Goal: Information Seeking & Learning: Learn about a topic

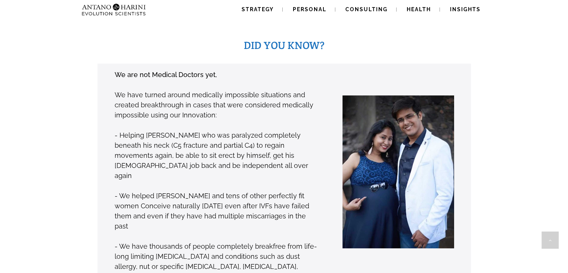
scroll to position [557, 0]
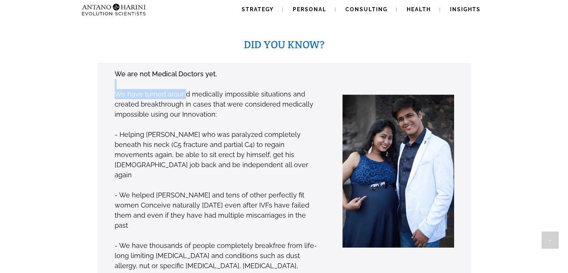
drag, startPoint x: 183, startPoint y: 77, endPoint x: 256, endPoint y: 55, distance: 76.2
type textarea "**********"
click at [256, 68] on div "We are not Medical Doctors yet, We have turned around medically impossible situ…" at bounding box center [216, 174] width 205 height 213
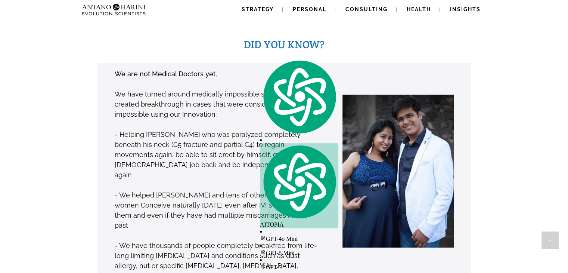
click at [84, 102] on div "We are not Medical Doctors yet, We have turned around medically impossible situ…" at bounding box center [272, 175] width 397 height 224
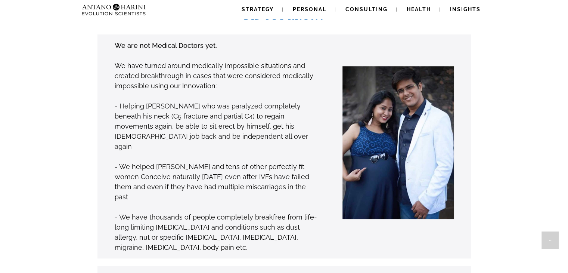
scroll to position [595, 0]
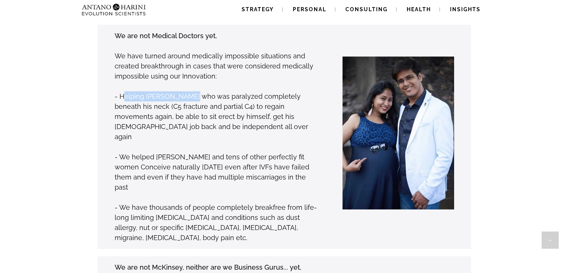
drag, startPoint x: 124, startPoint y: 80, endPoint x: 192, endPoint y: 79, distance: 68.4
click at [192, 91] on p "- Helping Phani Kumar who was paralyzed completely beneath his neck (C5 fractur…" at bounding box center [217, 116] width 204 height 50
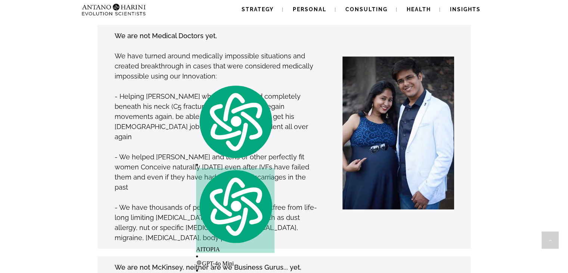
click at [264, 81] on p at bounding box center [217, 86] width 204 height 10
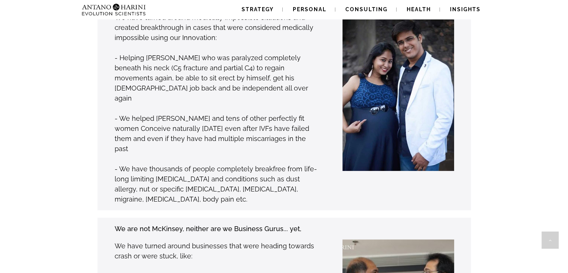
scroll to position [635, 0]
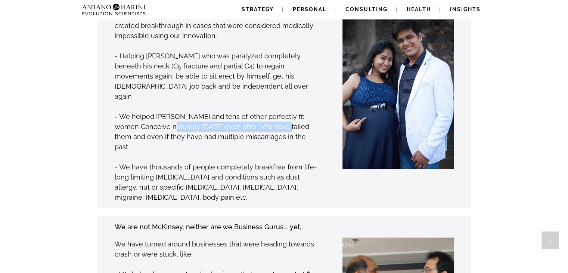
drag, startPoint x: 160, startPoint y: 102, endPoint x: 271, endPoint y: 102, distance: 110.6
click at [271, 111] on p "- We helped Anupreksha and tens of other perfectly fit women Conceive naturally…" at bounding box center [217, 131] width 204 height 40
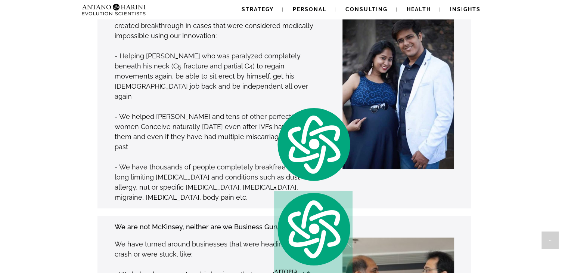
click at [324, 91] on div at bounding box center [386, 96] width 135 height 213
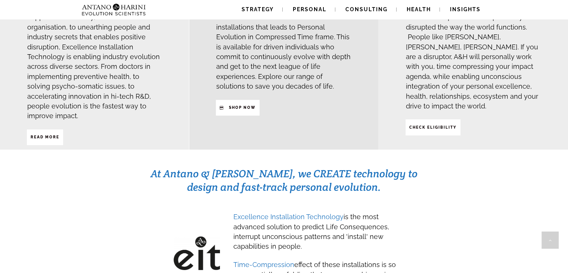
scroll to position [0, 0]
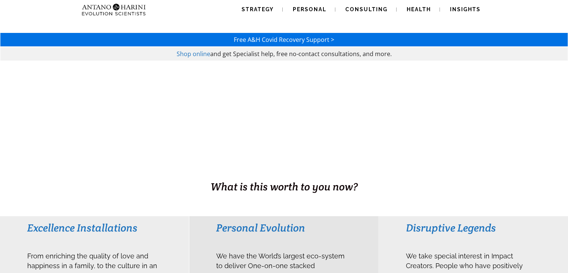
click at [186, 142] on div at bounding box center [284, 127] width 568 height 133
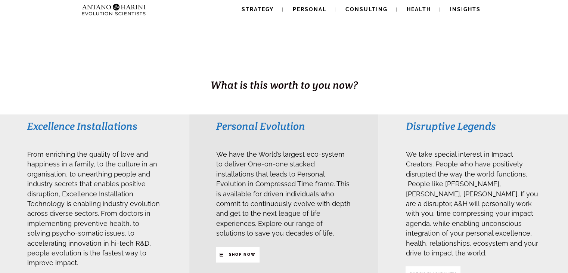
scroll to position [102, 0]
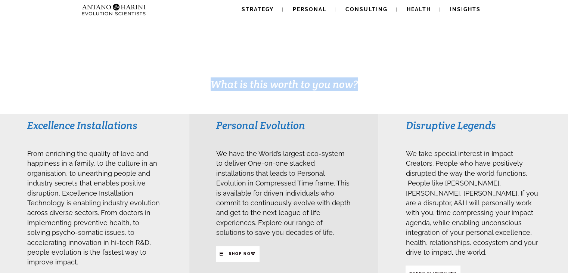
drag, startPoint x: 209, startPoint y: 83, endPoint x: 343, endPoint y: 94, distance: 133.8
click at [343, 94] on div "BUSINESS. HEALTH. Family. Legacy What is this worth to you now?" at bounding box center [284, 36] width 568 height 155
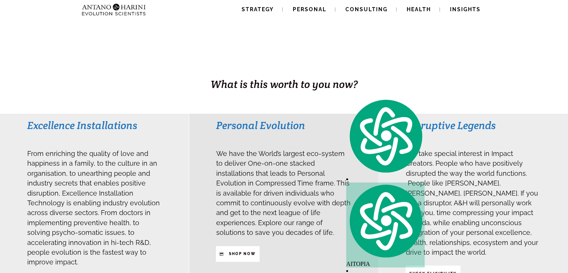
click at [326, 144] on div "Personal Evolution We have the World’s largest eco-system to deliver One-on-one…" at bounding box center [284, 189] width 136 height 143
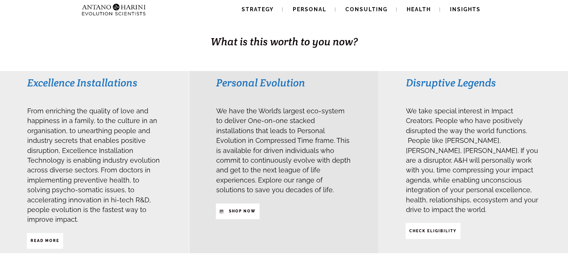
scroll to position [146, 0]
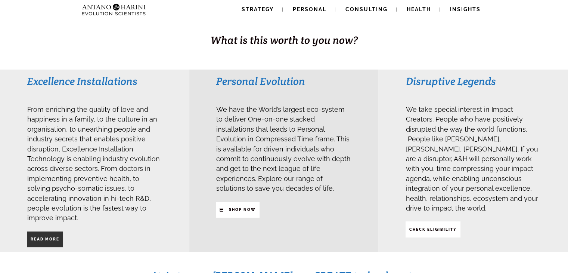
click at [50, 233] on span "Read More" at bounding box center [45, 239] width 29 height 13
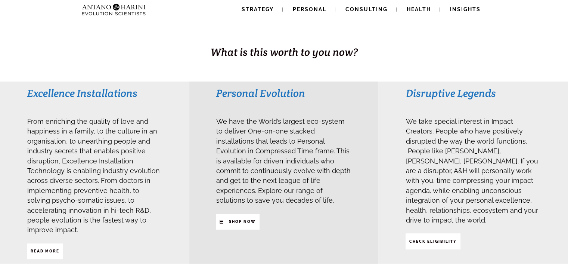
scroll to position [135, 0]
drag, startPoint x: 30, startPoint y: 93, endPoint x: 160, endPoint y: 89, distance: 130.1
click at [160, 89] on h3 "Excellence Installations" at bounding box center [94, 92] width 135 height 13
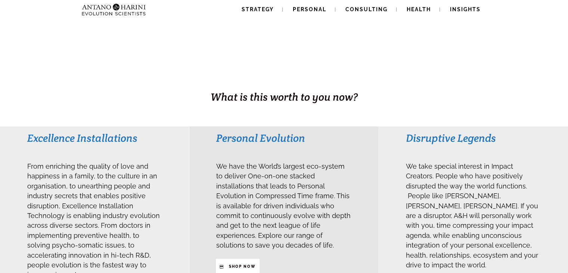
scroll to position [200, 0]
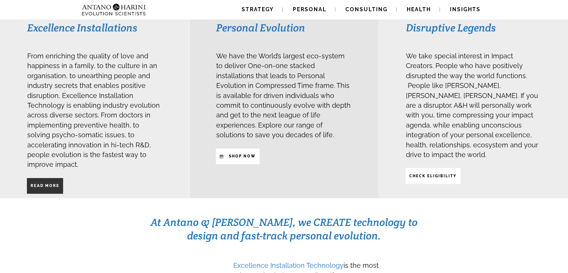
click at [59, 178] on link "Read More" at bounding box center [45, 186] width 36 height 16
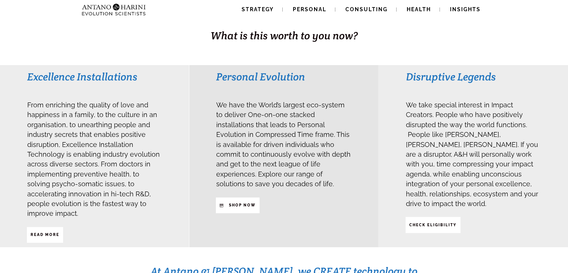
scroll to position [151, 0]
drag, startPoint x: 217, startPoint y: 135, endPoint x: 291, endPoint y: 132, distance: 74.1
click at [291, 132] on span "We have the World’s largest eco-system to deliver One-on-one stacked installati…" at bounding box center [283, 143] width 135 height 92
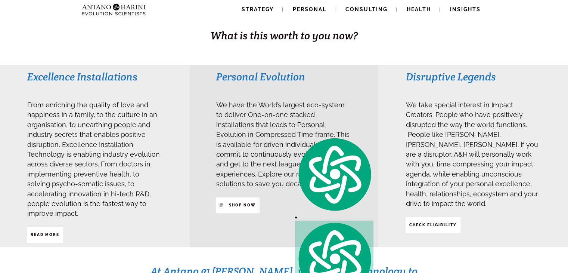
click at [372, 125] on div "Personal Evolution We have the World’s largest eco-system to deliver One-on-one…" at bounding box center [283, 156] width 189 height 182
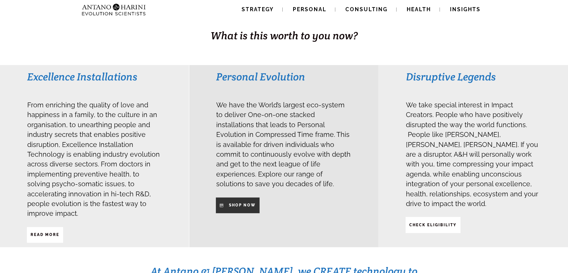
click at [248, 199] on span "SHop NOW" at bounding box center [242, 205] width 27 height 13
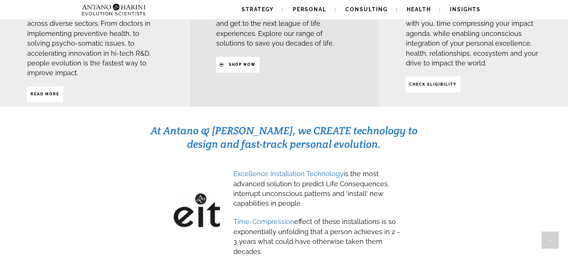
scroll to position [295, 0]
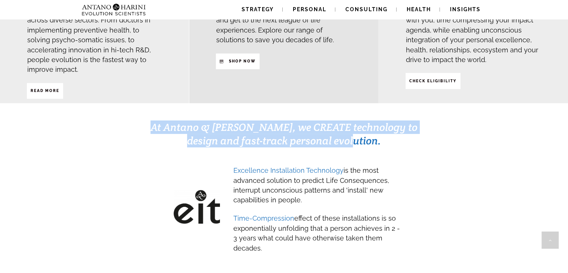
drag, startPoint x: 153, startPoint y: 118, endPoint x: 413, endPoint y: 131, distance: 260.4
click at [413, 131] on h3 "At Antano & Harini, we CREATE technology to design and fast-track personal evol…" at bounding box center [284, 133] width 268 height 27
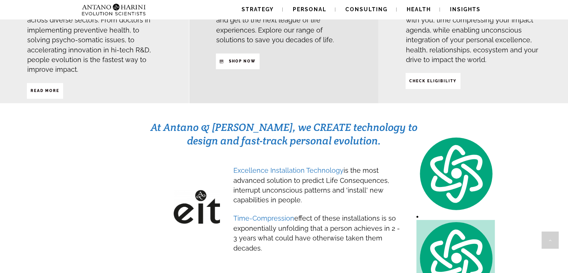
click at [389, 138] on div "At Antano & Harini, we CREATE technology to design and fast-track personal evol…" at bounding box center [284, 193] width 535 height 146
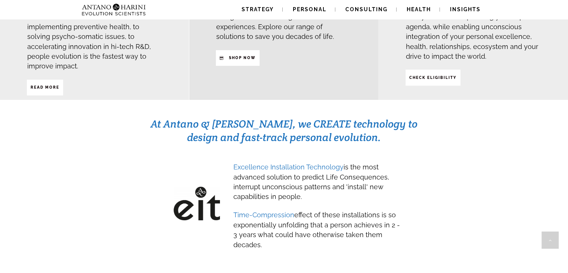
scroll to position [300, 0]
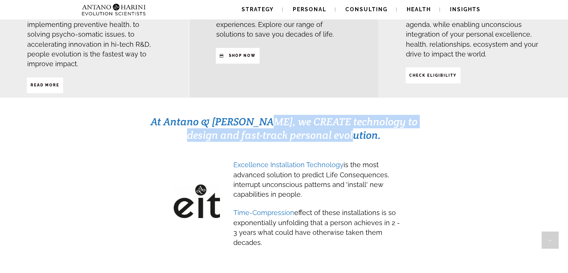
drag, startPoint x: 268, startPoint y: 112, endPoint x: 383, endPoint y: 121, distance: 115.4
click at [383, 121] on h3 "At Antano & Harini, we CREATE technology to design and fast-track personal evol…" at bounding box center [284, 128] width 268 height 27
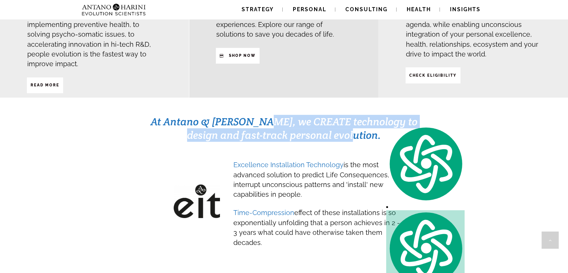
click at [383, 121] on h3 "At Antano & Harini, we CREATE technology to design and fast-track personal evol…" at bounding box center [284, 128] width 268 height 27
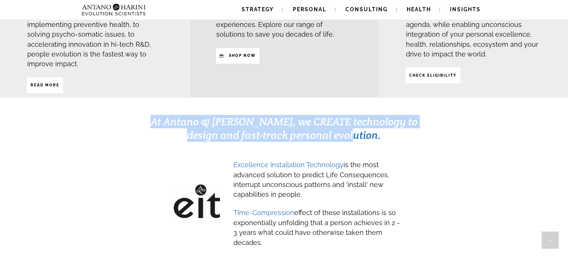
drag, startPoint x: 161, startPoint y: 103, endPoint x: 406, endPoint y: 121, distance: 245.7
click at [406, 121] on h3 "At Antano & Harini, we CREATE technology to design and fast-track personal evol…" at bounding box center [284, 128] width 268 height 27
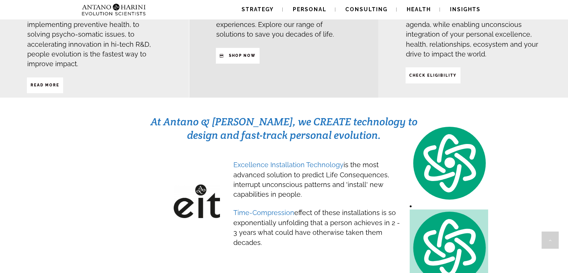
click at [380, 133] on div "At Antano & Harini, we CREATE technology to design and fast-track personal evol…" at bounding box center [284, 187] width 535 height 146
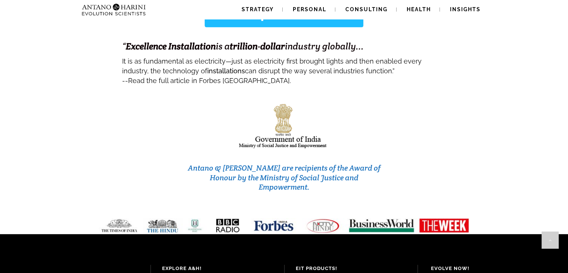
scroll to position [3110, 0]
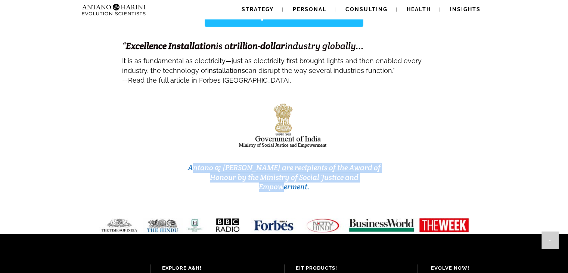
drag, startPoint x: 190, startPoint y: 116, endPoint x: 368, endPoint y: 133, distance: 179.1
click at [368, 157] on div "Antano & Harini are recipients of the Award of Honour by the Ministry of Social…" at bounding box center [282, 177] width 204 height 41
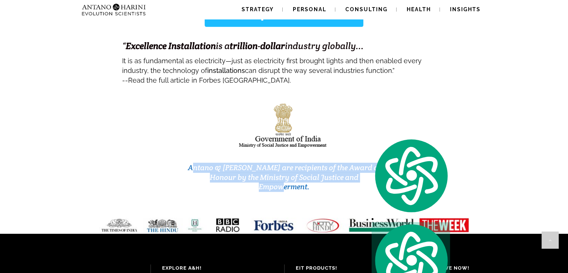
click at [368, 157] on div "Antano & Harini are recipients of the Award of Honour by the Ministry of Social…" at bounding box center [282, 177] width 204 height 41
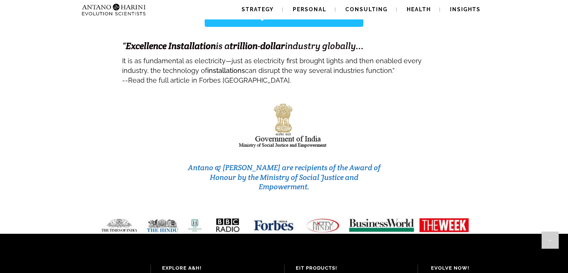
drag, startPoint x: 392, startPoint y: 105, endPoint x: 398, endPoint y: 84, distance: 22.2
click at [398, 86] on div "Antano & Harini are recipients of the Award of Honour by the Ministry of Social…" at bounding box center [284, 147] width 567 height 123
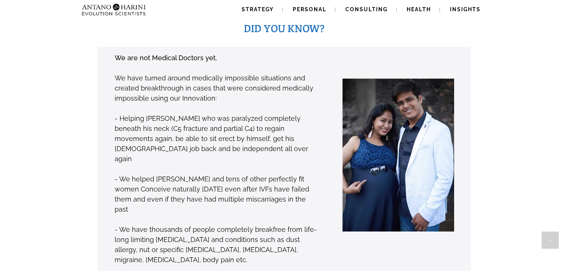
scroll to position [572, 0]
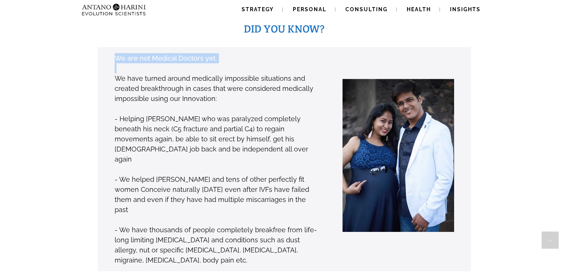
drag, startPoint x: 115, startPoint y: 41, endPoint x: 235, endPoint y: 54, distance: 121.4
click at [235, 54] on div "We are not Medical Doctors yet, We have turned around medically impossible situ…" at bounding box center [216, 159] width 205 height 213
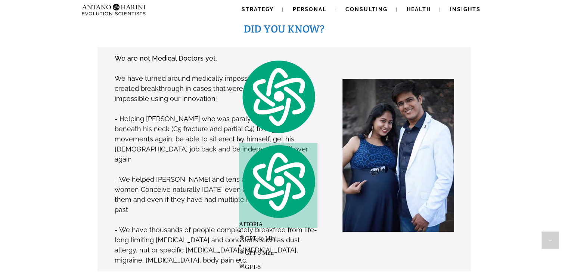
click at [248, 174] on p "- We helped Anupreksha and tens of other perfectly fit women Conceive naturally…" at bounding box center [217, 194] width 204 height 40
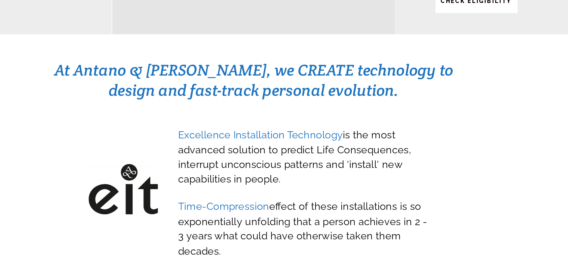
scroll to position [306, 0]
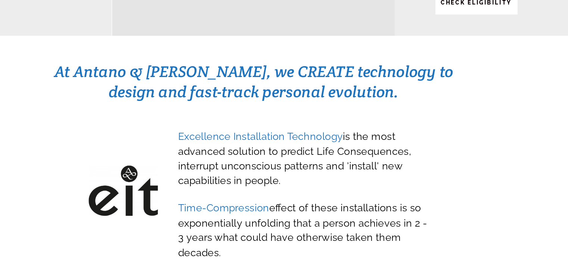
drag, startPoint x: 274, startPoint y: 157, endPoint x: 336, endPoint y: 169, distance: 62.8
click at [336, 169] on span "Excellence Installation Technology is the most advanced solution to predict Lif…" at bounding box center [312, 172] width 156 height 43
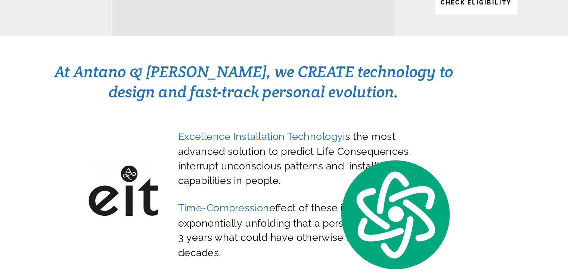
click at [316, 193] on h3 at bounding box center [318, 197] width 168 height 8
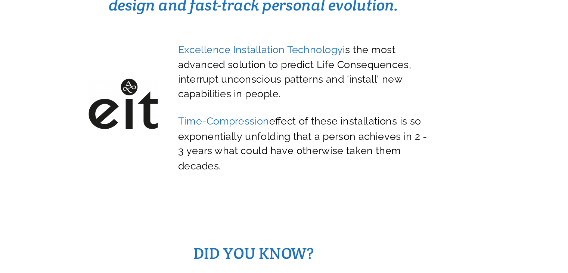
scroll to position [342, 0]
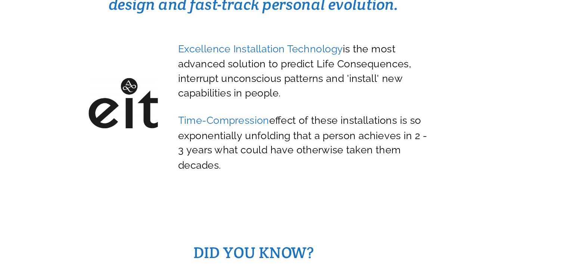
drag, startPoint x: 296, startPoint y: 156, endPoint x: 318, endPoint y: 187, distance: 38.3
click at [318, 187] on h3 "Time-Compression effect of these installations is so exponentially unfolding th…" at bounding box center [318, 185] width 168 height 40
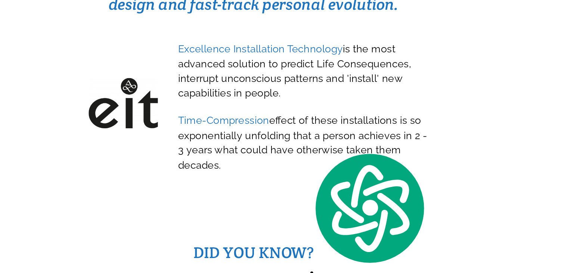
click at [318, 187] on h3 "Time-Compression effect of these installations is so exponentially unfolding th…" at bounding box center [318, 185] width 168 height 40
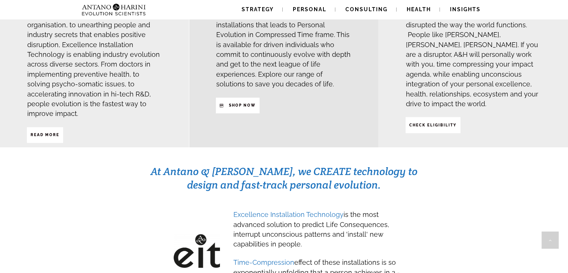
scroll to position [264, 0]
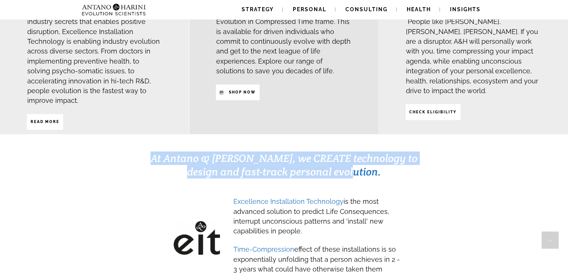
drag, startPoint x: 161, startPoint y: 148, endPoint x: 387, endPoint y: 154, distance: 225.8
click at [387, 154] on h3 "At Antano & Harini, we CREATE technology to design and fast-track personal evol…" at bounding box center [284, 164] width 268 height 27
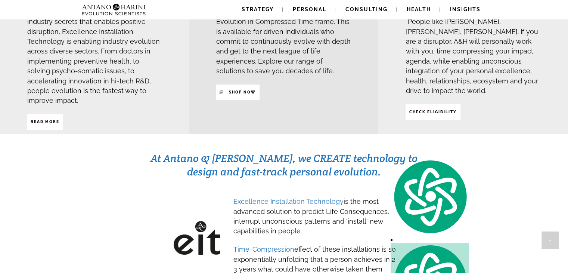
click at [359, 190] on div "Excellence Installation Technology is the most advanced solution to predict Lif…" at bounding box center [281, 241] width 275 height 103
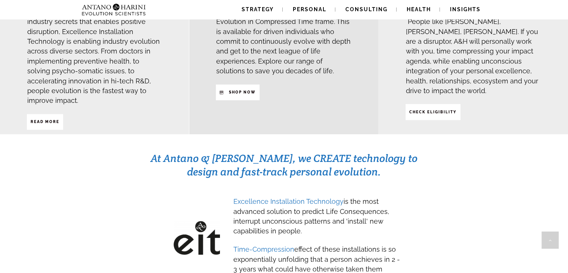
scroll to position [358, 0]
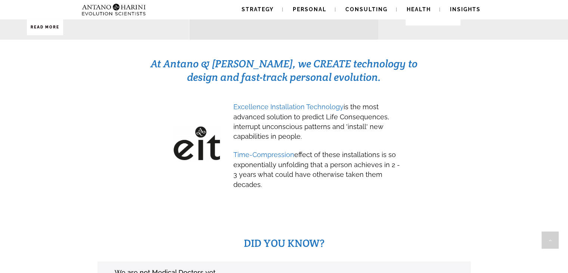
drag, startPoint x: 342, startPoint y: 95, endPoint x: 339, endPoint y: 120, distance: 25.2
click at [339, 120] on h3 "Excellence Installation Technology is the most advanced solution to predict Lif…" at bounding box center [318, 121] width 168 height 40
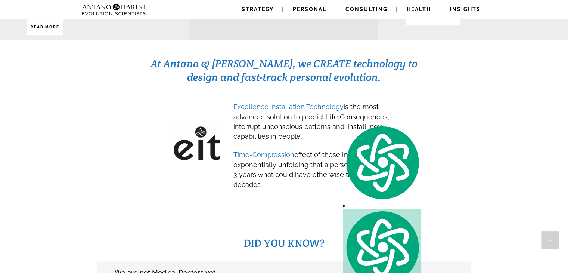
click at [339, 120] on h3 "Excellence Installation Technology is the most advanced solution to predict Lif…" at bounding box center [318, 121] width 168 height 40
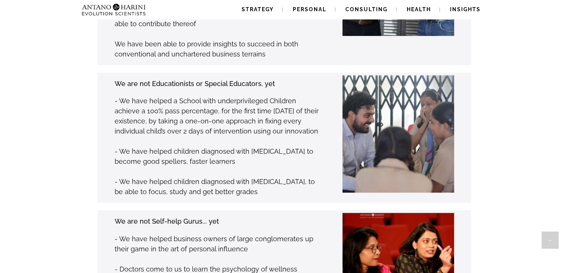
scroll to position [988, 0]
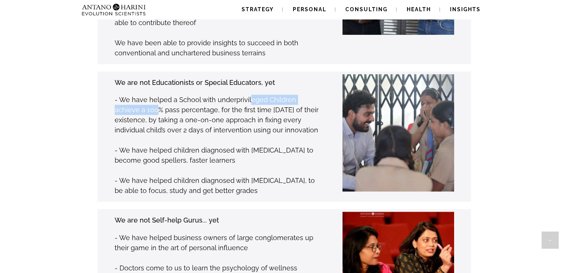
drag, startPoint x: 133, startPoint y: 69, endPoint x: 247, endPoint y: 66, distance: 114.0
click at [247, 95] on p "- We have helped a School with underprivileged Children achieve a 100% pass per…" at bounding box center [217, 115] width 204 height 40
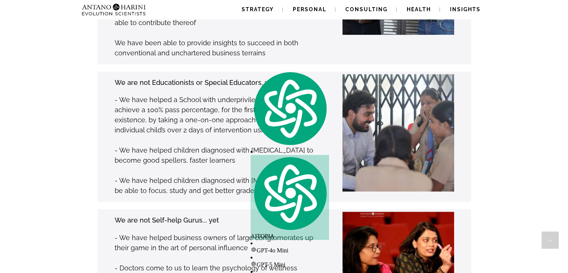
click at [177, 95] on p "- We have helped a School with underprivileged Children achieve a 100% pass per…" at bounding box center [217, 115] width 204 height 40
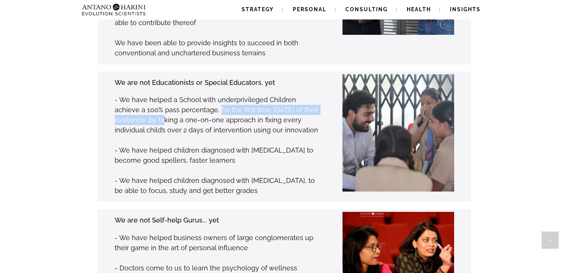
drag, startPoint x: 193, startPoint y: 77, endPoint x: 147, endPoint y: 87, distance: 47.1
click at [147, 95] on p "- We have helped a School with underprivileged Children achieve a 100% pass per…" at bounding box center [217, 115] width 204 height 40
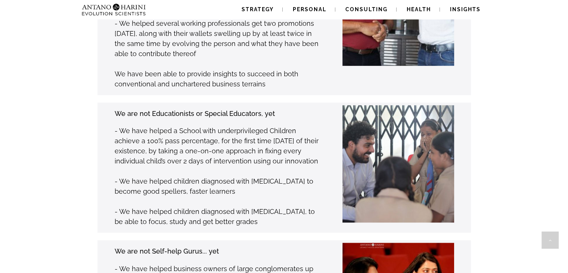
scroll to position [961, 0]
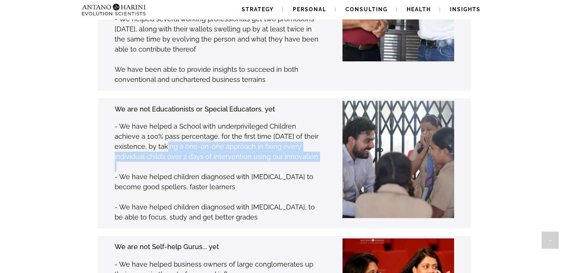
drag, startPoint x: 151, startPoint y: 109, endPoint x: 75, endPoint y: 127, distance: 78.6
click at [75, 127] on div "We are not Educationists or Special Educators, yet - We have helped a School wi…" at bounding box center [272, 163] width 397 height 130
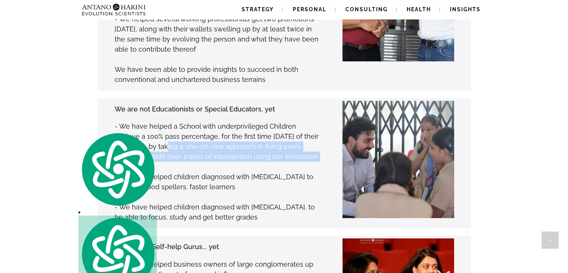
click at [75, 127] on div "We are not Educationists or Special Educators, yet - We have helped a School wi…" at bounding box center [272, 163] width 397 height 130
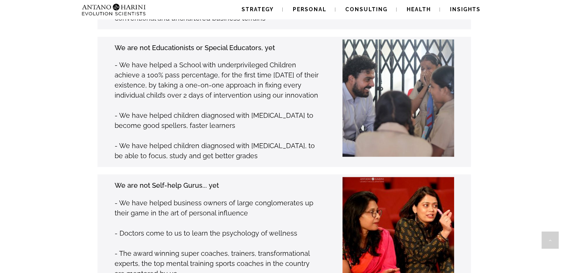
scroll to position [1025, 0]
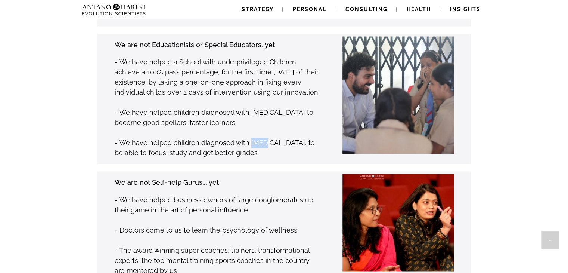
drag, startPoint x: 247, startPoint y: 108, endPoint x: 266, endPoint y: 109, distance: 19.1
click at [266, 138] on p "- We have helped children diagnosed with ADHD, to be able to focus, study and g…" at bounding box center [217, 148] width 204 height 20
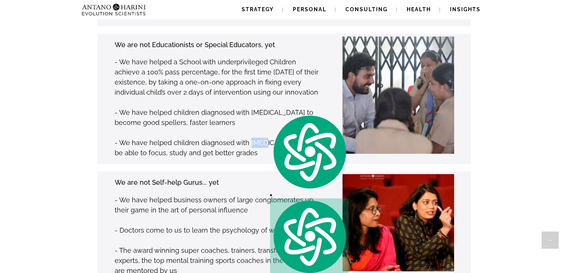
copy p "ADHD"
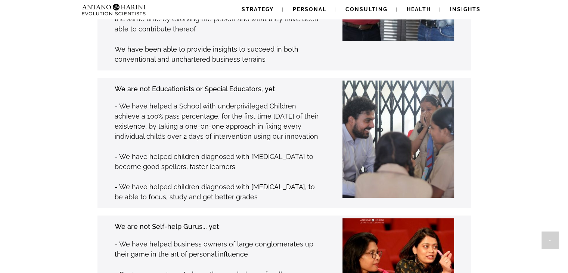
scroll to position [983, 0]
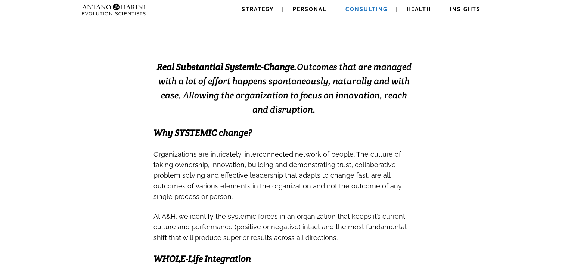
scroll to position [173, 0]
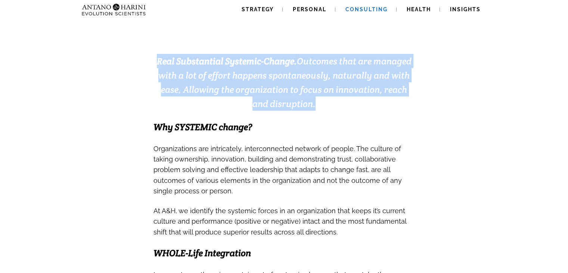
drag, startPoint x: 151, startPoint y: 61, endPoint x: 321, endPoint y: 104, distance: 175.3
type textarea "**********"
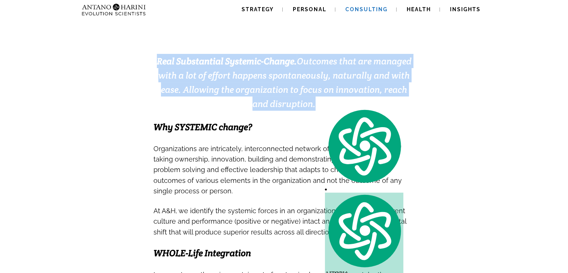
copy span "Real Substantial Systemic-Change. Outcomes that are managed with a lot of effor…"
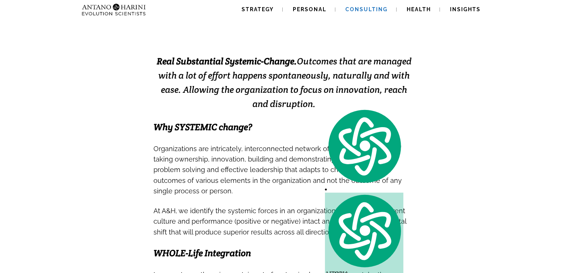
click at [188, 192] on h3 "Organizations are intricately, interconnected network of people. The culture of…" at bounding box center [285, 174] width 262 height 62
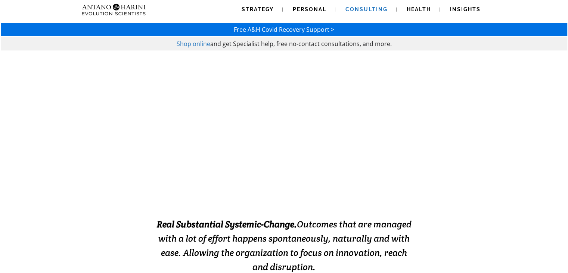
scroll to position [0, 0]
